Goal: Communication & Community: Answer question/provide support

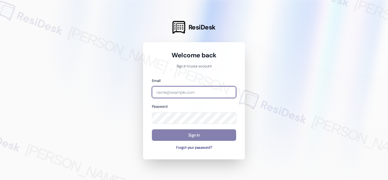
click at [171, 91] on input "email" at bounding box center [194, 92] width 84 height 12
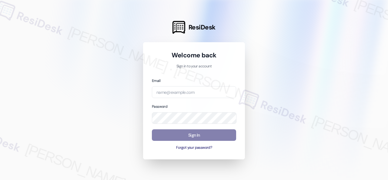
click at [336, 63] on div at bounding box center [194, 90] width 388 height 180
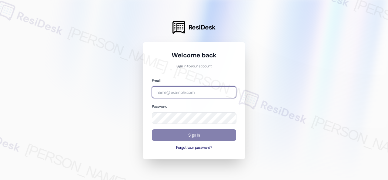
click at [190, 94] on input "email" at bounding box center [194, 92] width 84 height 12
paste input "[EMAIL_ADDRESS][PERSON_NAME][PERSON_NAME][PERSON_NAME][DOMAIN_NAME]"
type input "[EMAIL_ADDRESS][PERSON_NAME][PERSON_NAME][PERSON_NAME][DOMAIN_NAME]"
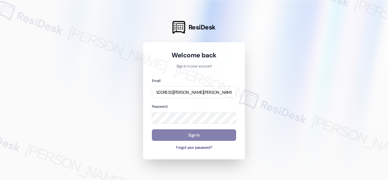
scroll to position [0, 0]
click at [332, 91] on div at bounding box center [194, 90] width 388 height 180
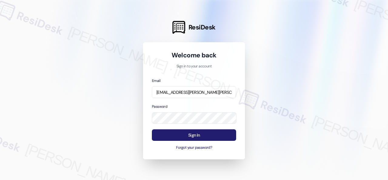
click at [197, 137] on button "Sign In" at bounding box center [194, 135] width 84 height 12
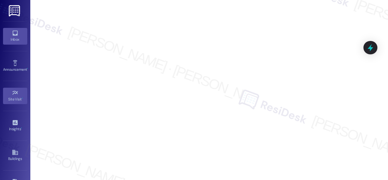
click at [19, 33] on link "Inbox" at bounding box center [15, 36] width 24 height 16
